Goal: Transaction & Acquisition: Purchase product/service

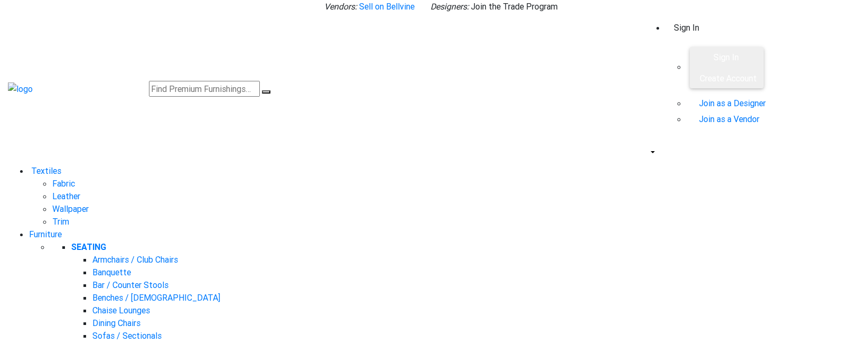
click at [707, 41] on link "Sign In" at bounding box center [686, 28] width 42 height 26
click at [729, 62] on span "Sign In" at bounding box center [725, 57] width 25 height 11
click at [735, 62] on span "Sign In" at bounding box center [725, 57] width 25 height 11
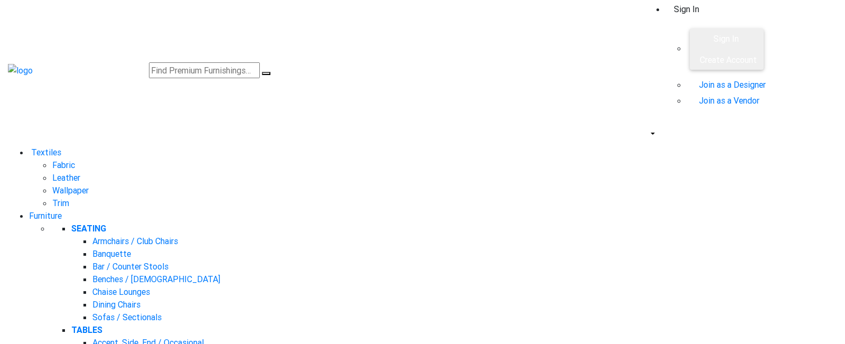
scroll to position [19, 0]
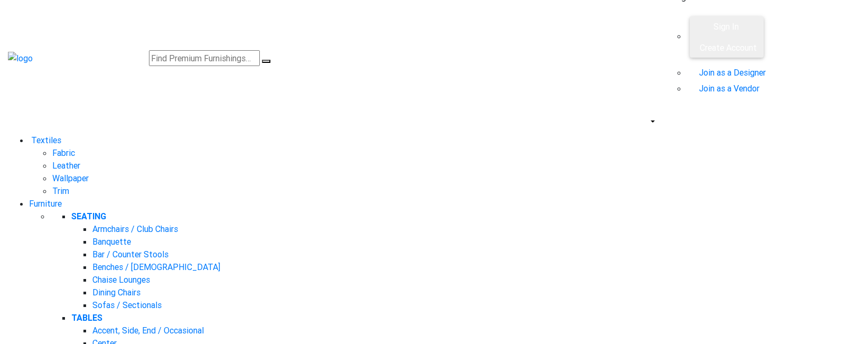
scroll to position [29, 0]
